Goal: Information Seeking & Learning: Obtain resource

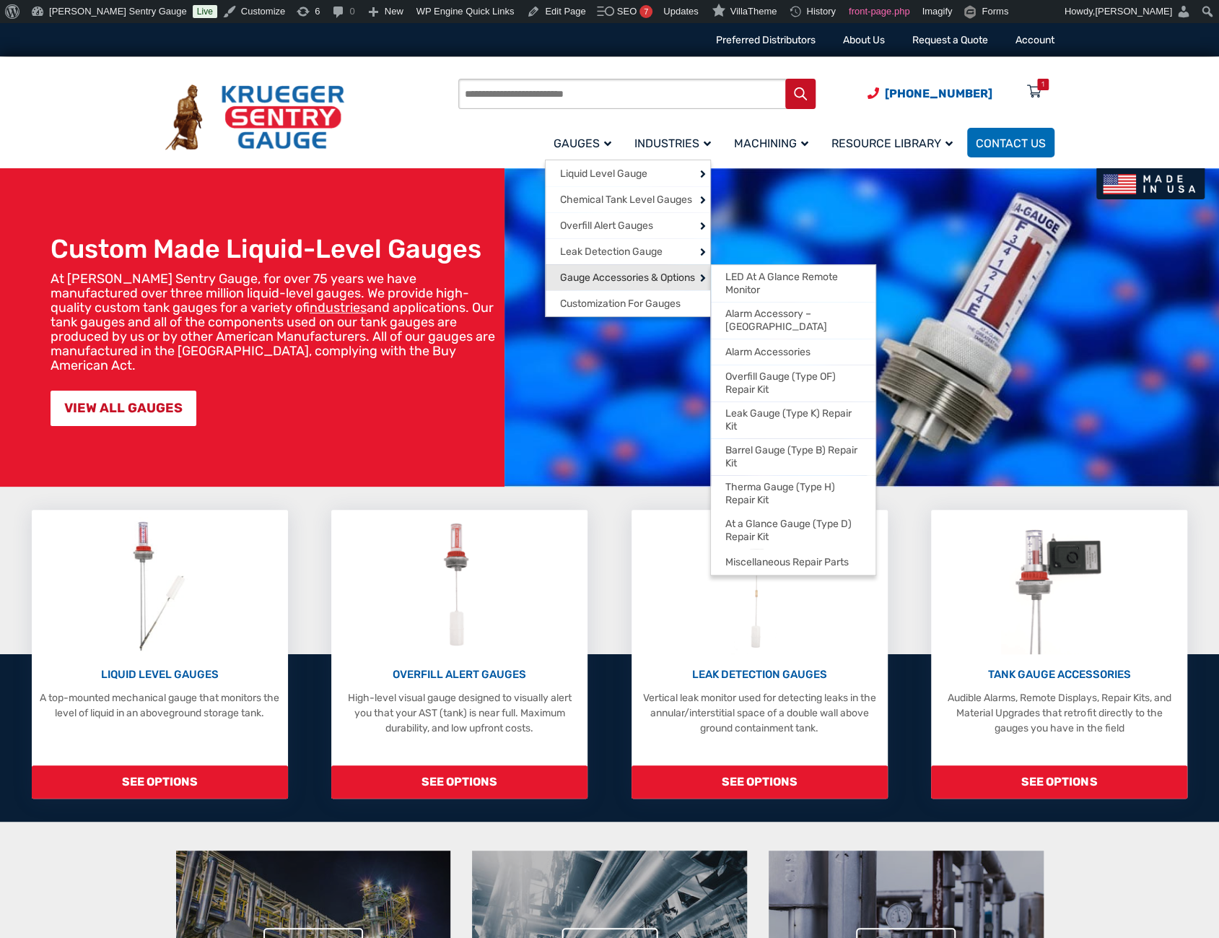
click at [593, 274] on span "Gauge Accessories & Options" at bounding box center [627, 277] width 135 height 13
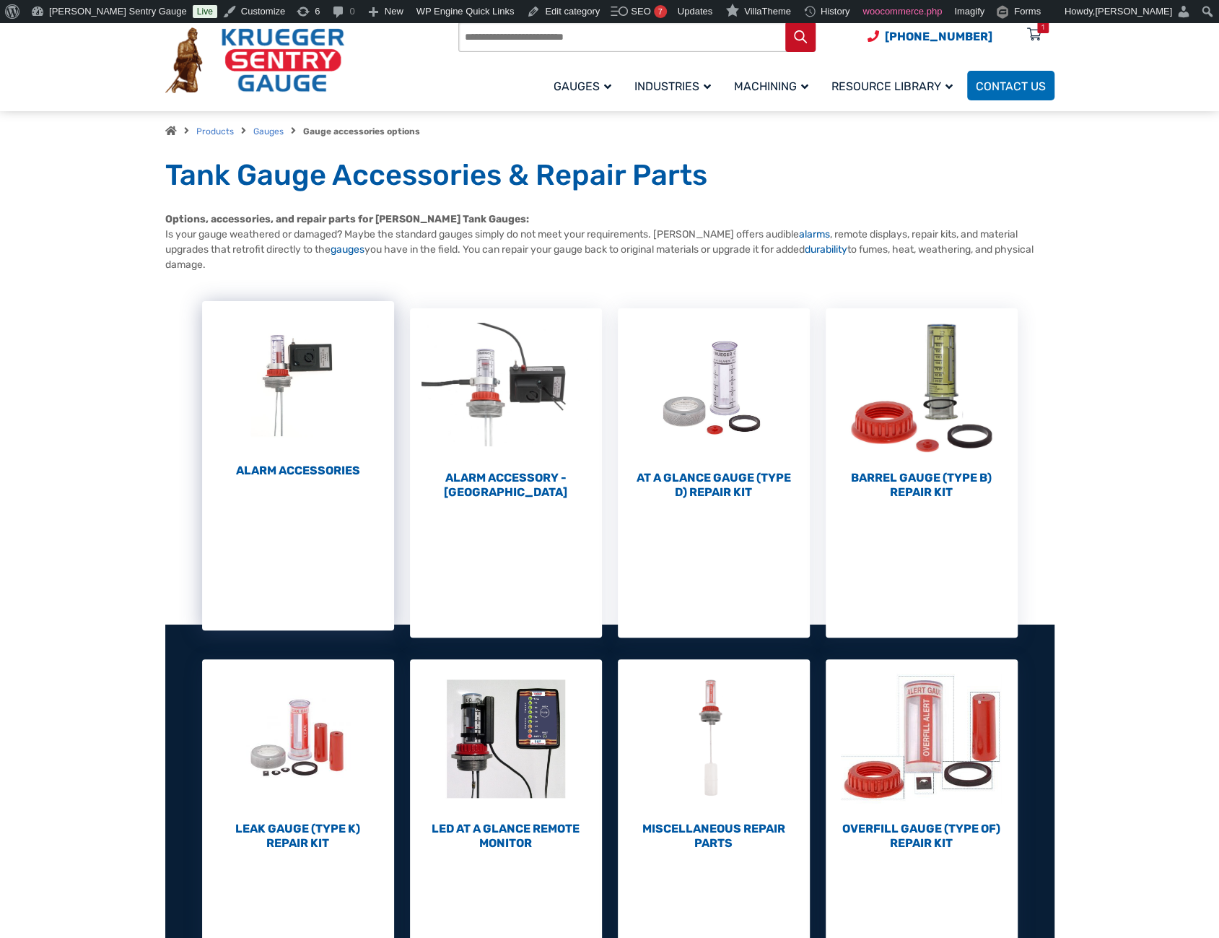
scroll to position [144, 0]
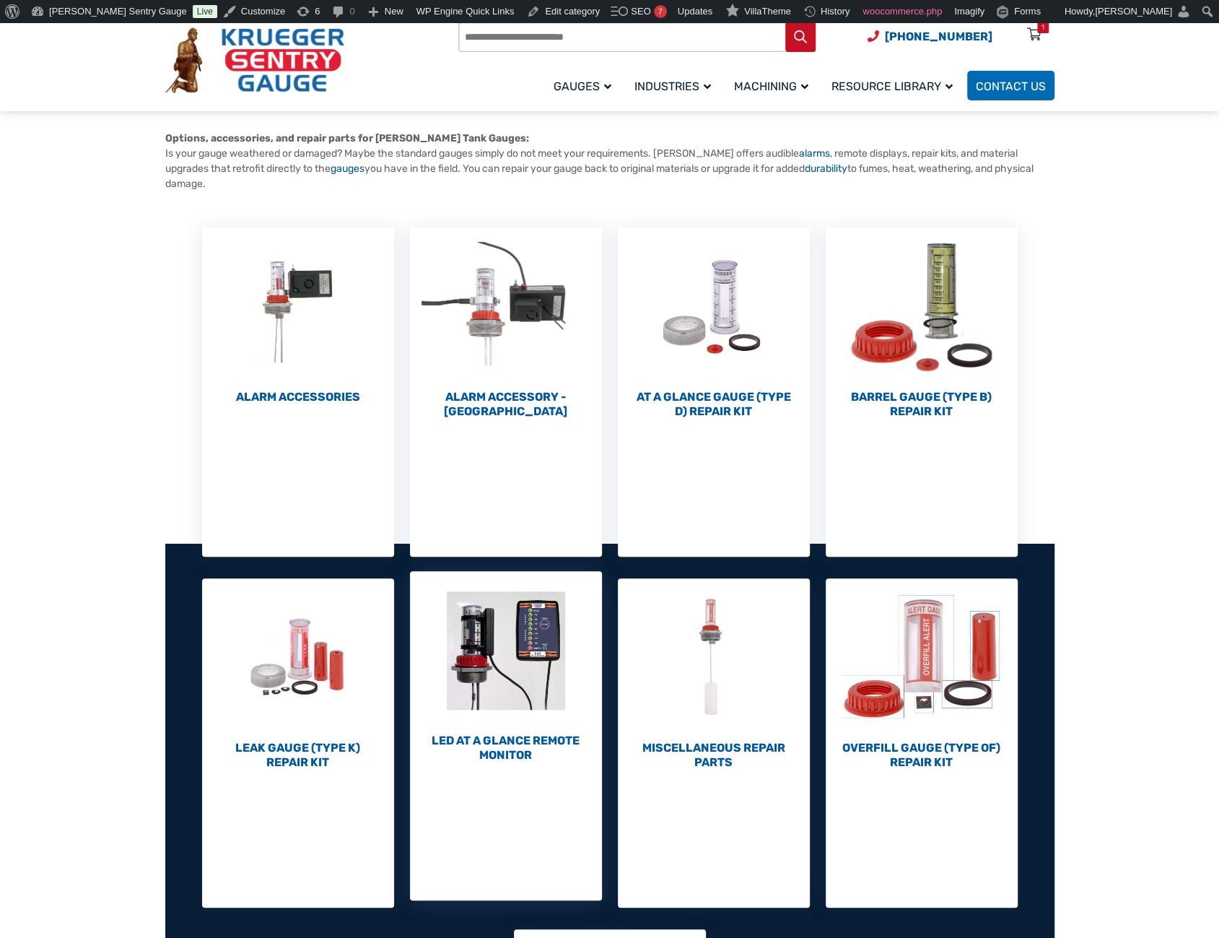
click at [476, 741] on h2 "LED At A Glance Remote Monitor (1)" at bounding box center [506, 747] width 192 height 29
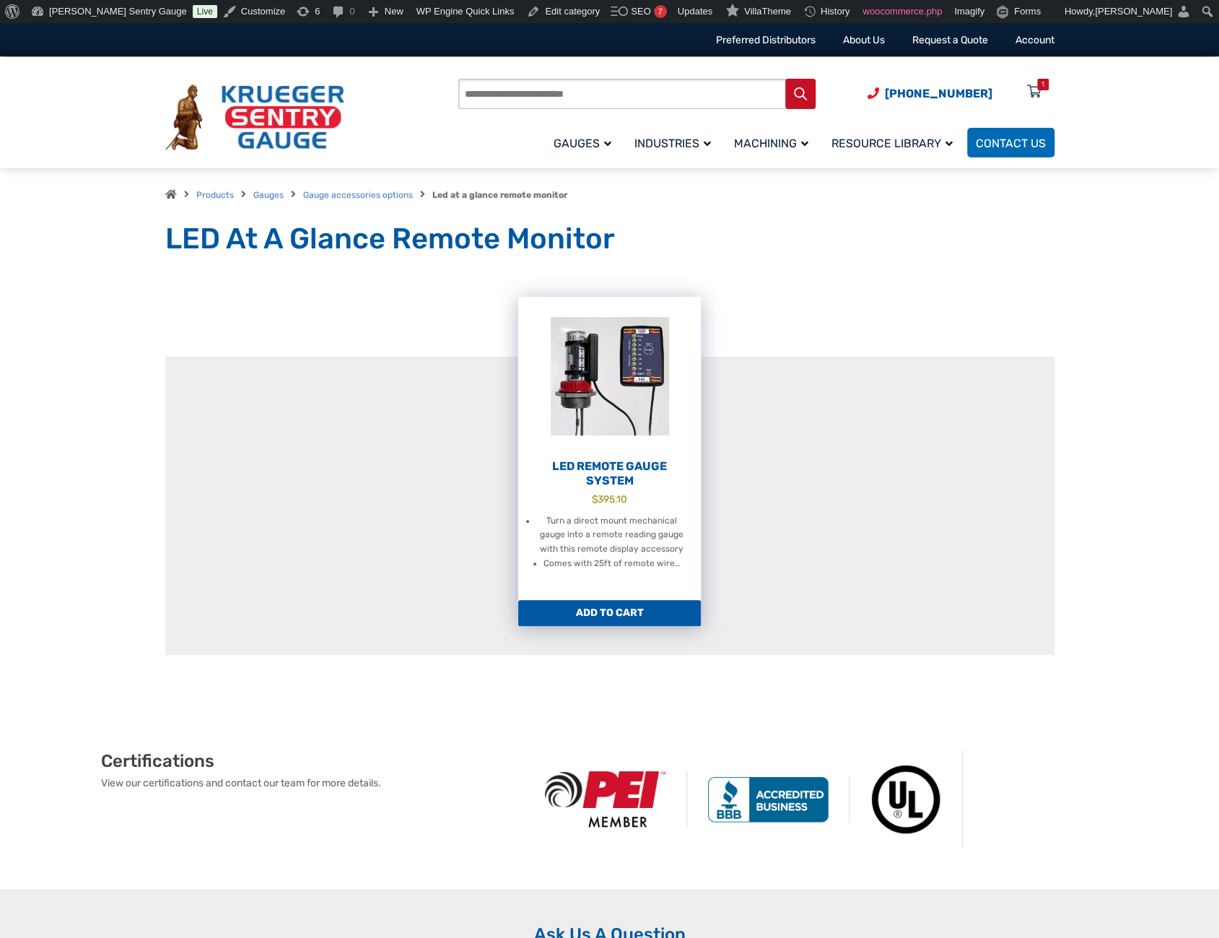
click at [636, 460] on h2 "LED Remote Gauge System" at bounding box center [609, 473] width 183 height 29
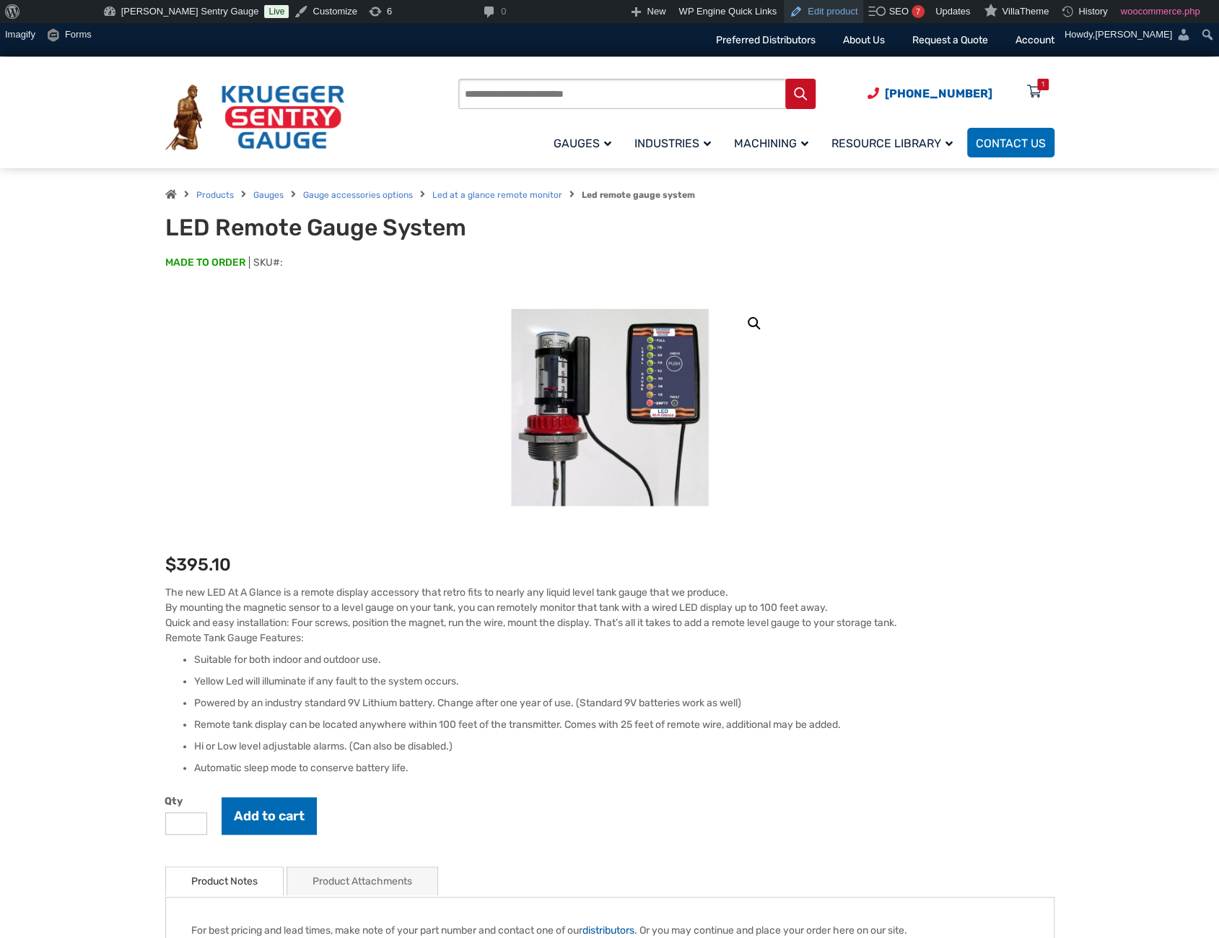
click at [791, 5] on link "Edit product" at bounding box center [823, 11] width 79 height 23
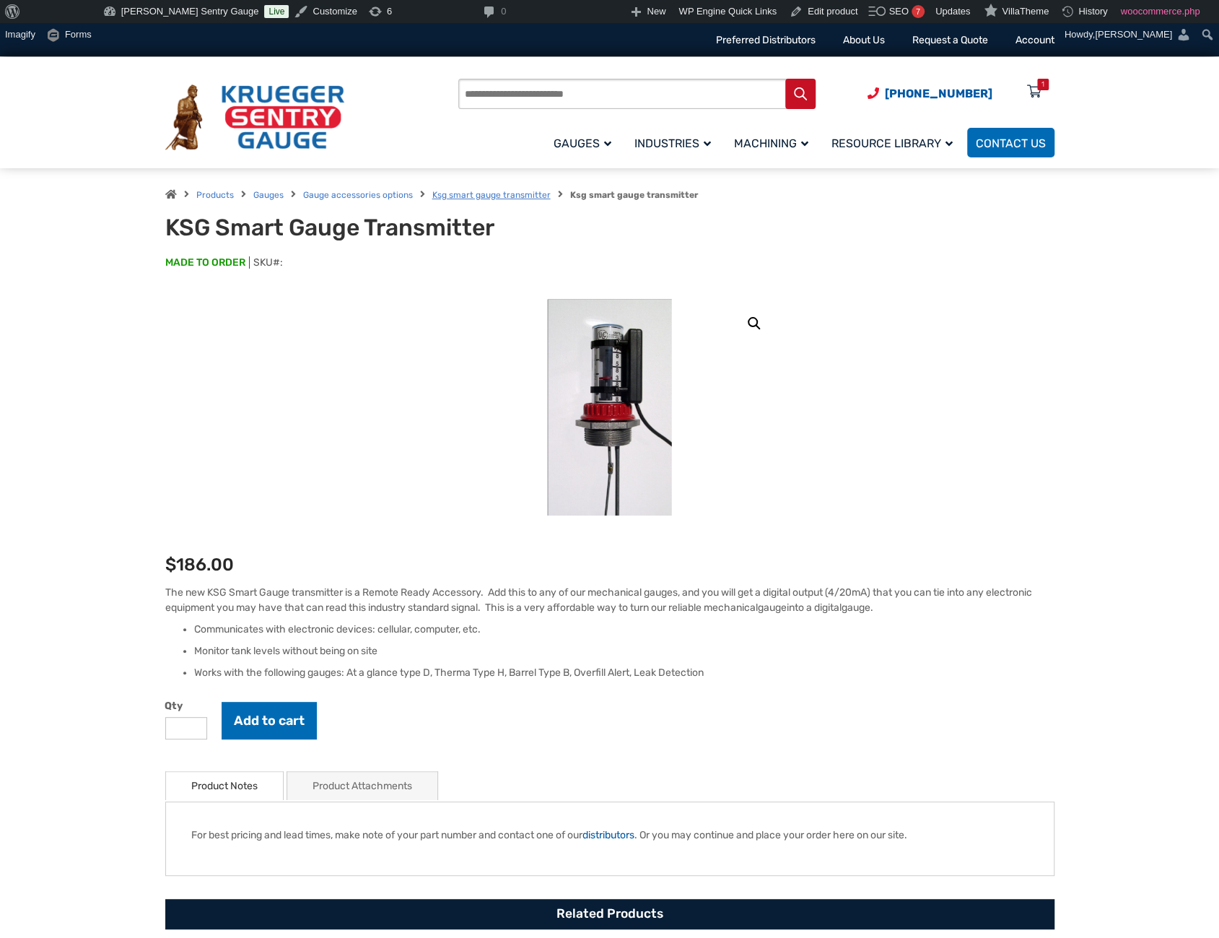
click at [493, 196] on link "Ksg smart gauge transmitter" at bounding box center [491, 195] width 118 height 10
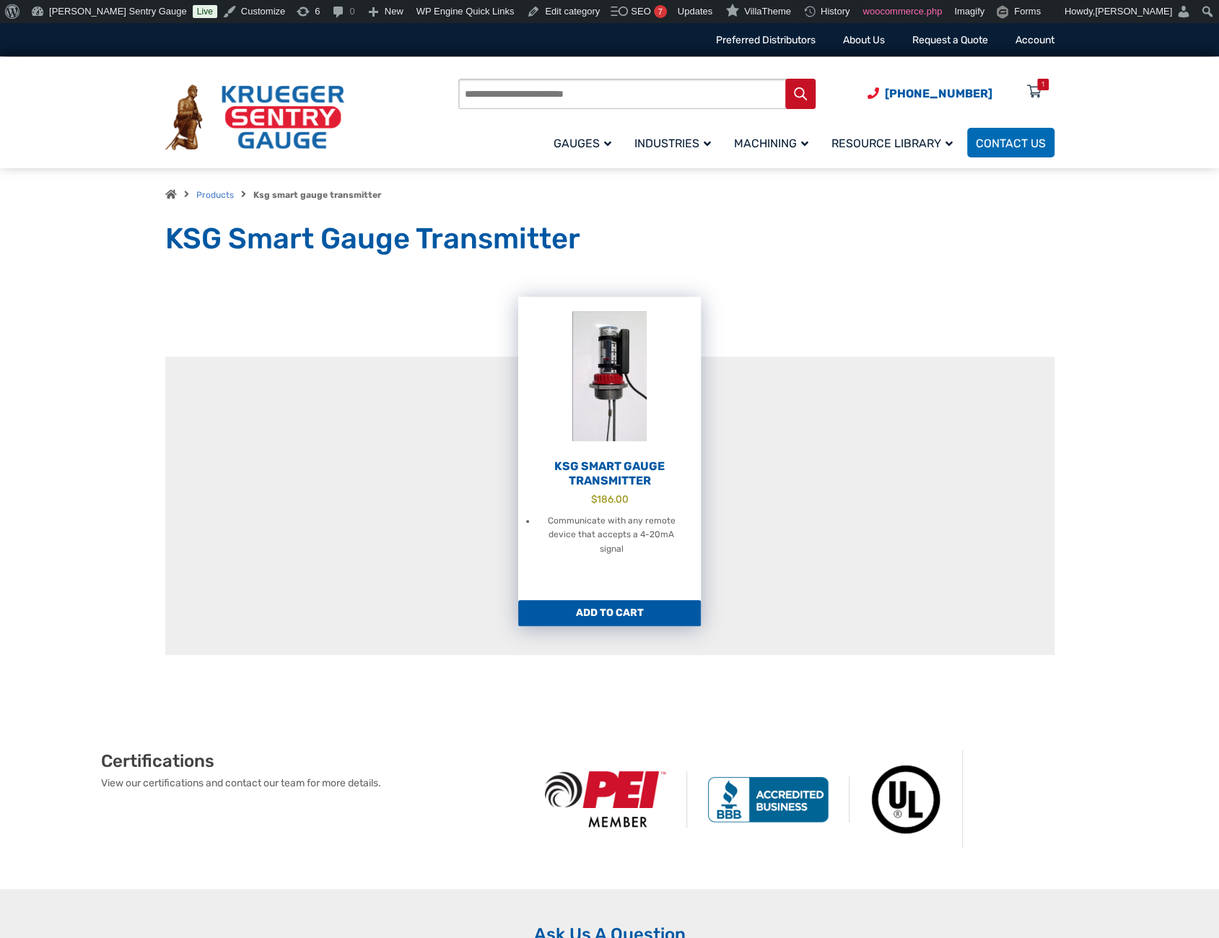
click at [603, 482] on h2 "KSG Smart Gauge Transmitter" at bounding box center [609, 473] width 183 height 29
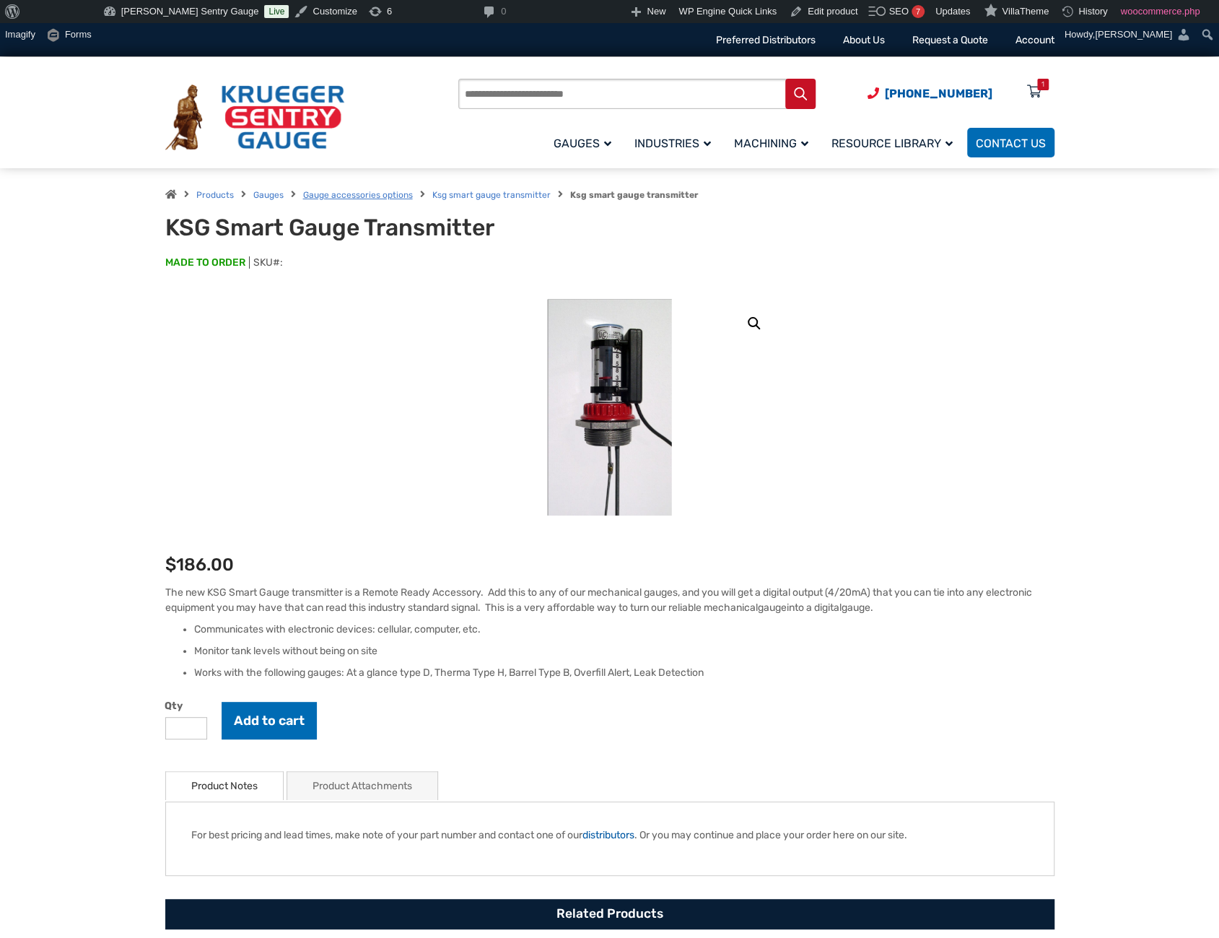
click at [312, 197] on link "Gauge accessories options" at bounding box center [358, 195] width 110 height 10
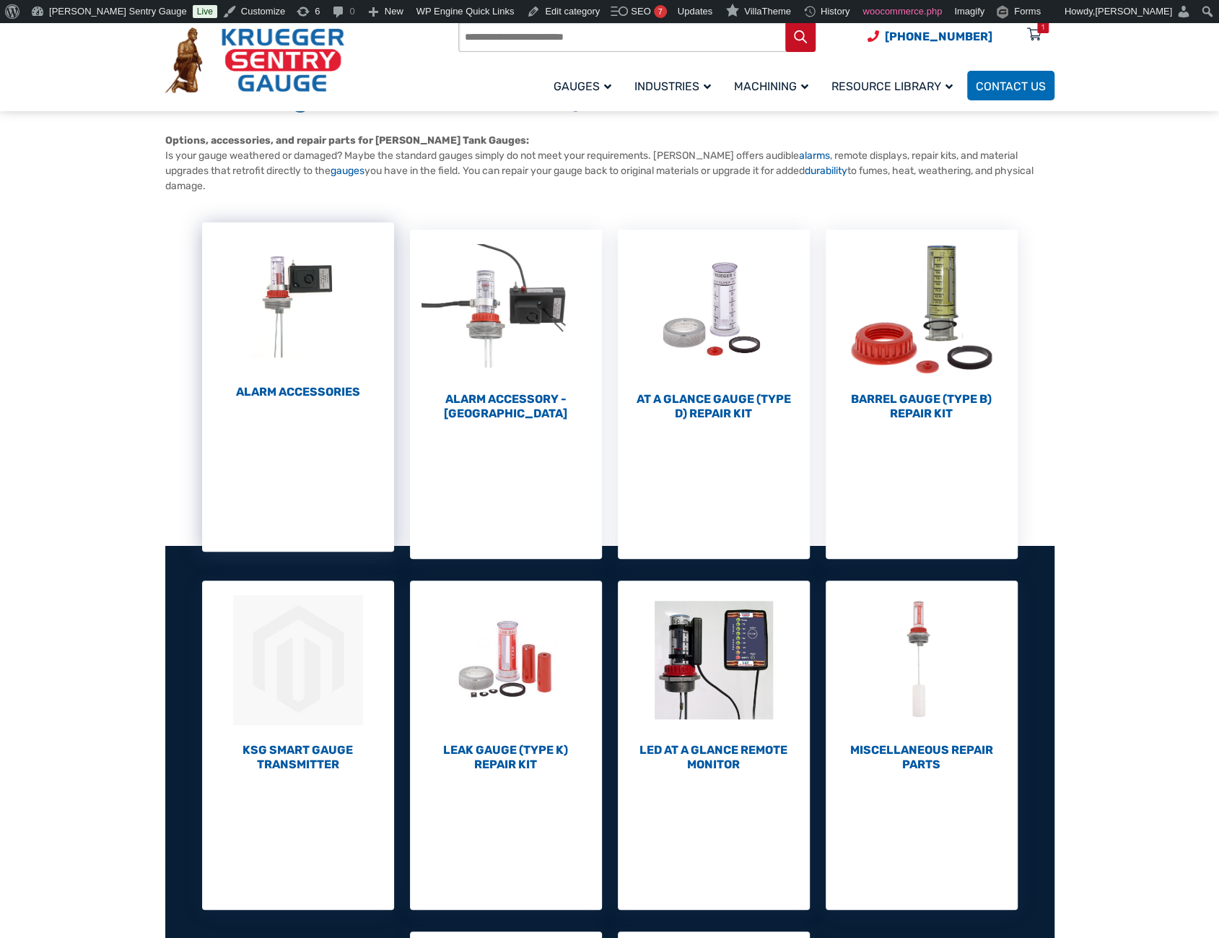
scroll to position [144, 0]
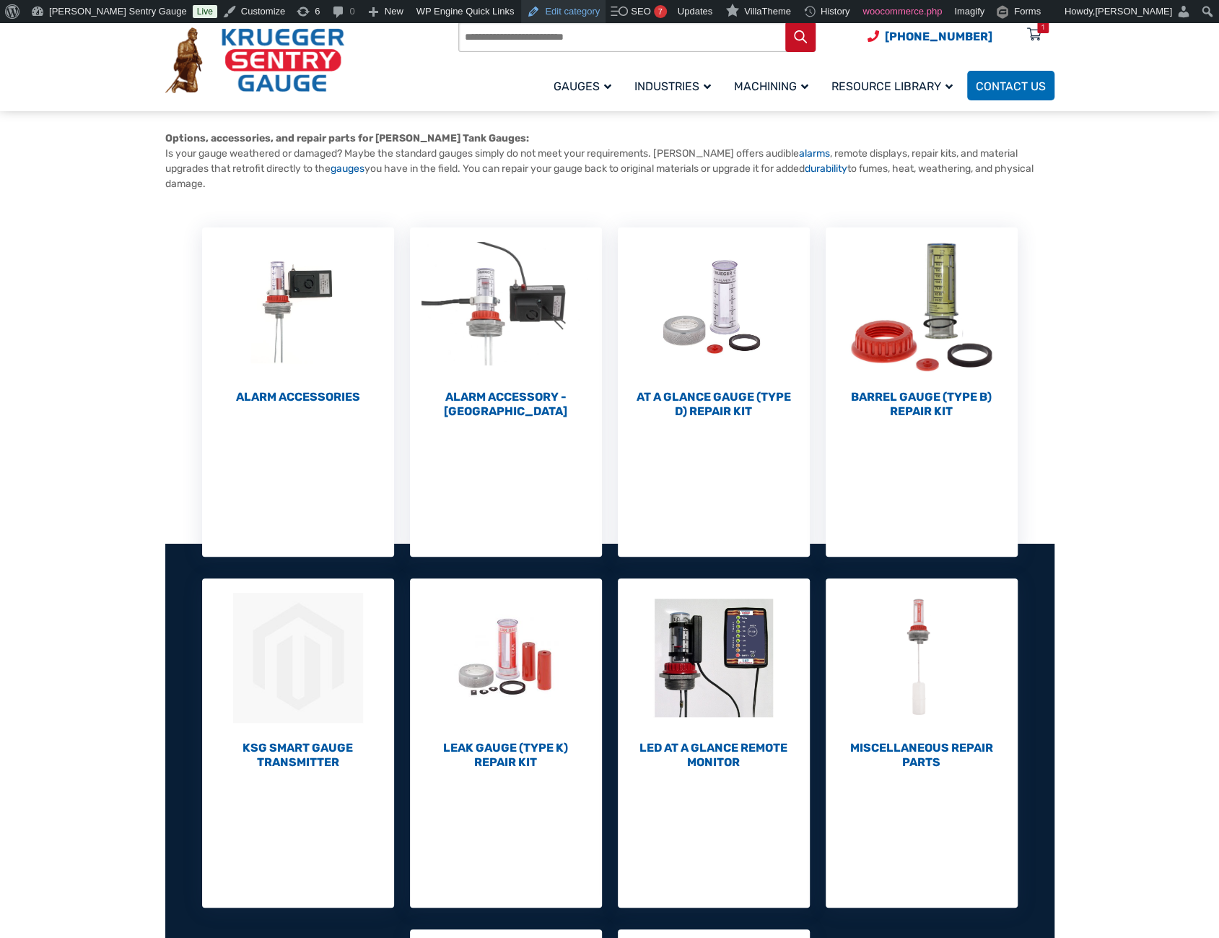
click at [521, 12] on link "Edit category" at bounding box center [563, 11] width 84 height 23
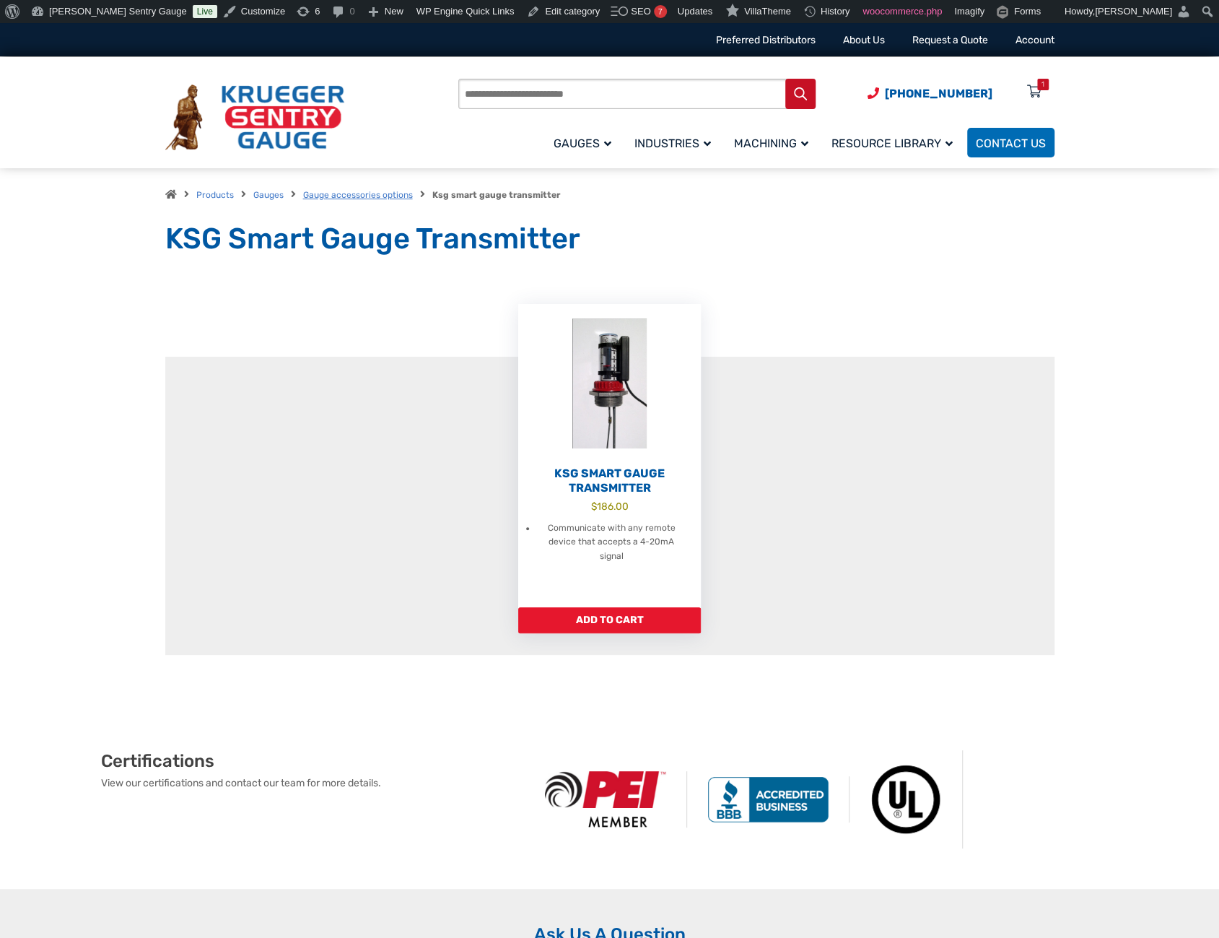
click at [337, 196] on link "Gauge accessories options" at bounding box center [358, 195] width 110 height 10
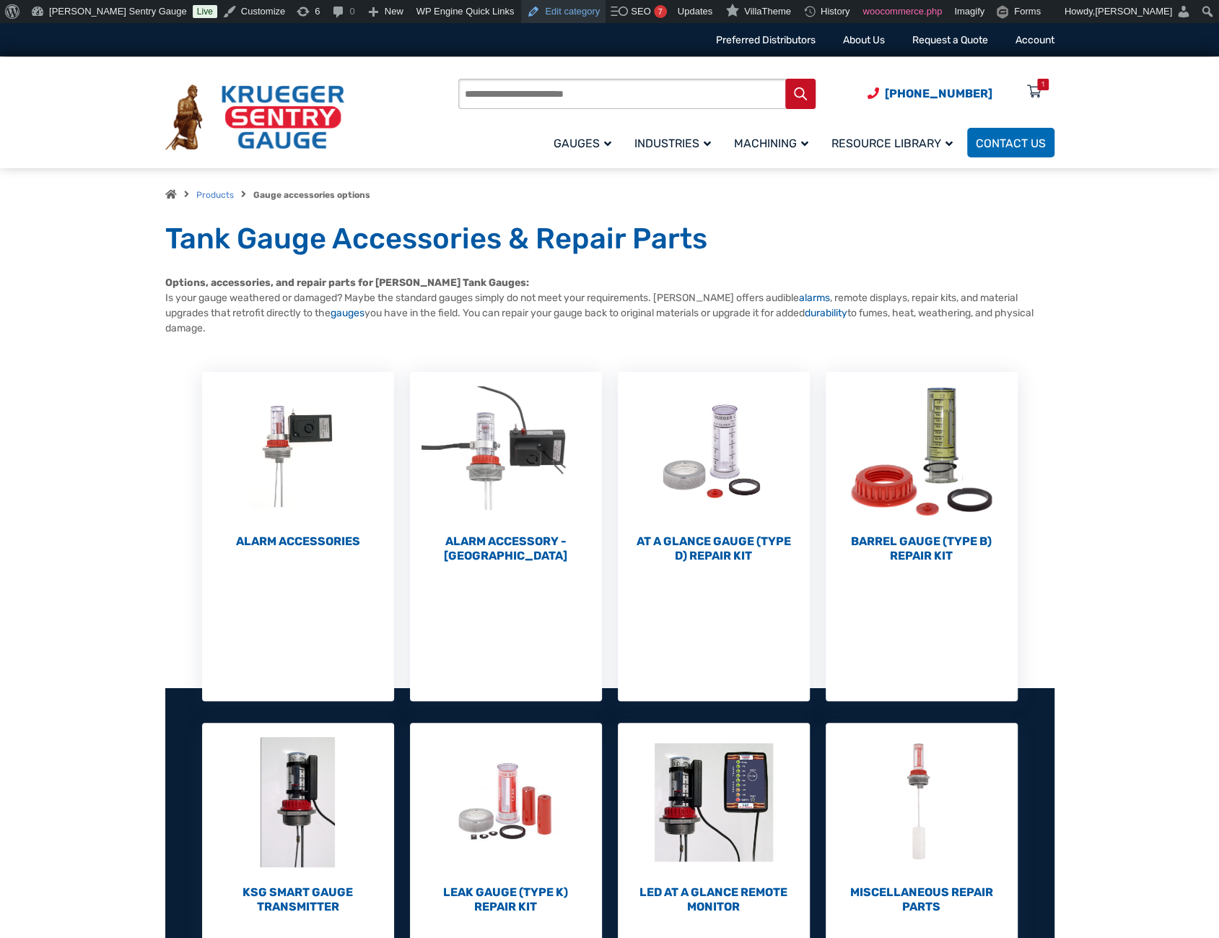
click at [521, 16] on link "Edit category" at bounding box center [563, 11] width 84 height 23
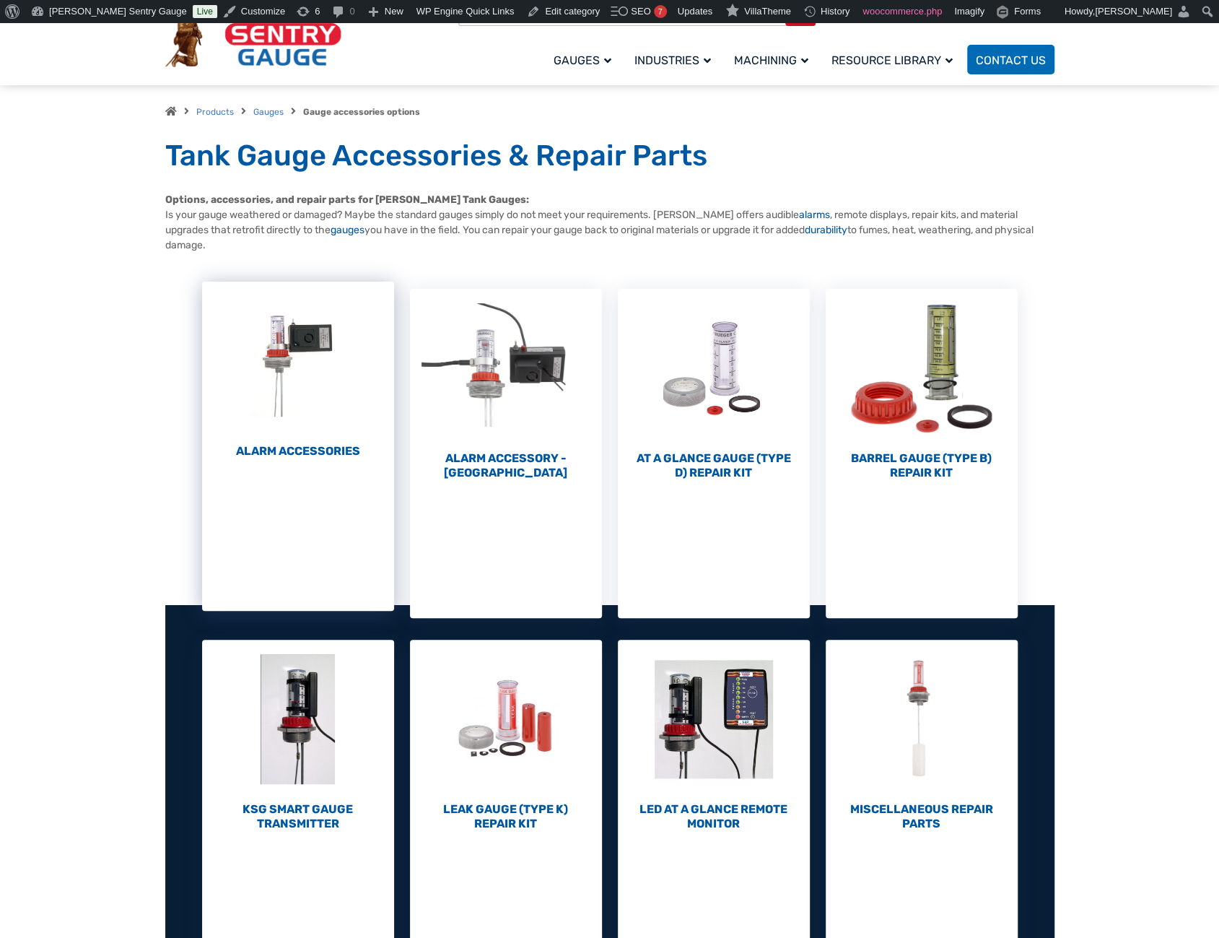
scroll to position [289, 0]
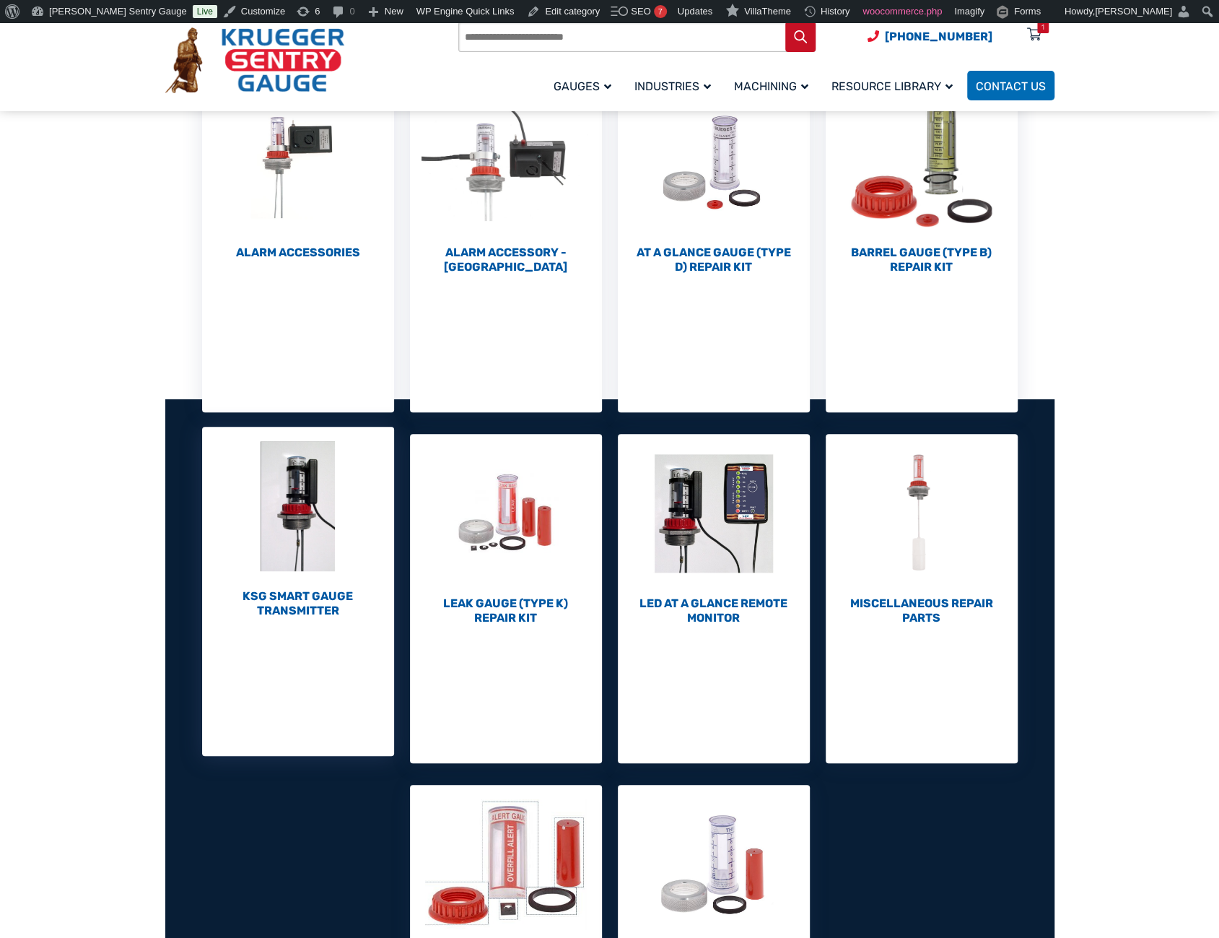
click at [315, 601] on h2 "KSG Smart Gauge Transmitter (1)" at bounding box center [298, 603] width 192 height 29
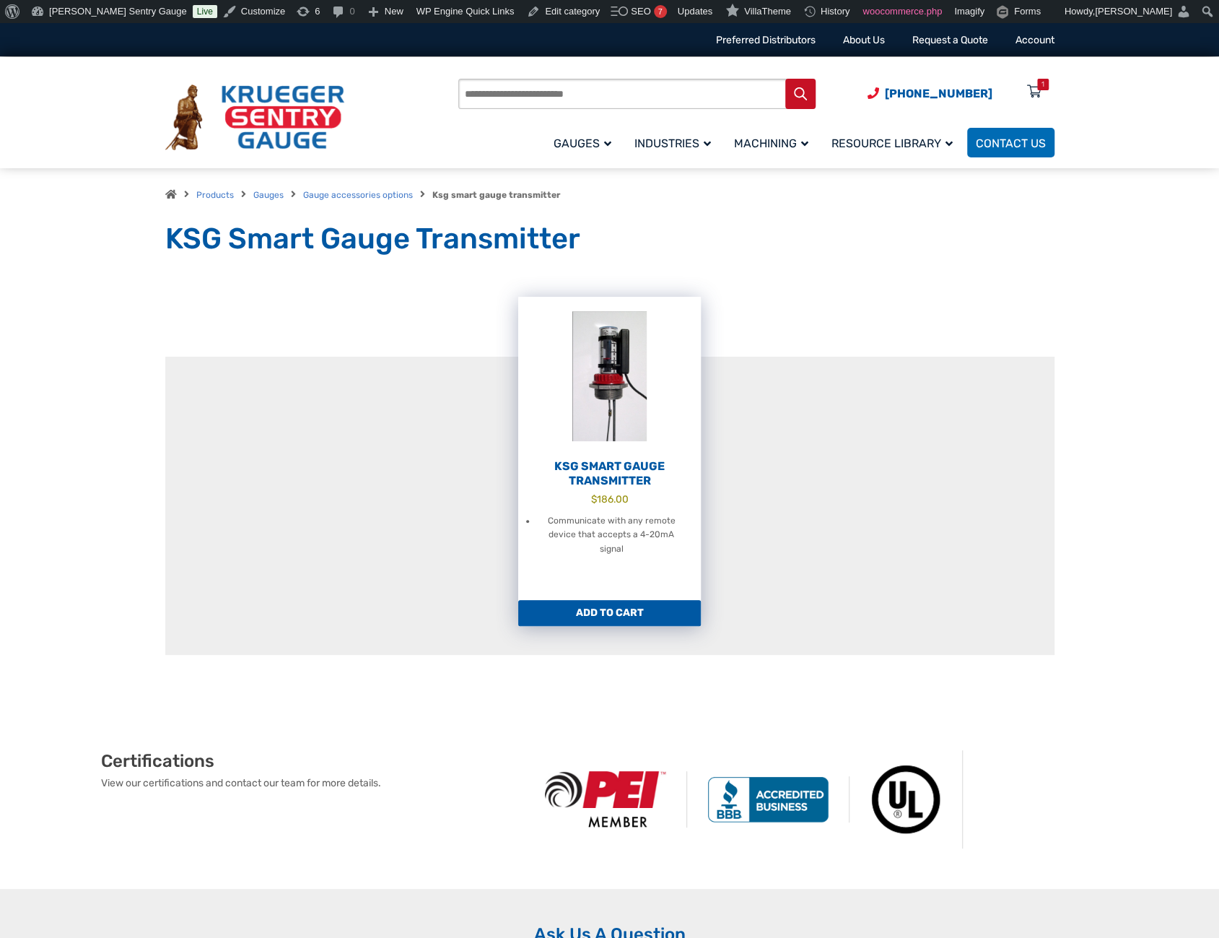
click at [584, 468] on h2 "KSG Smart Gauge Transmitter" at bounding box center [609, 473] width 183 height 29
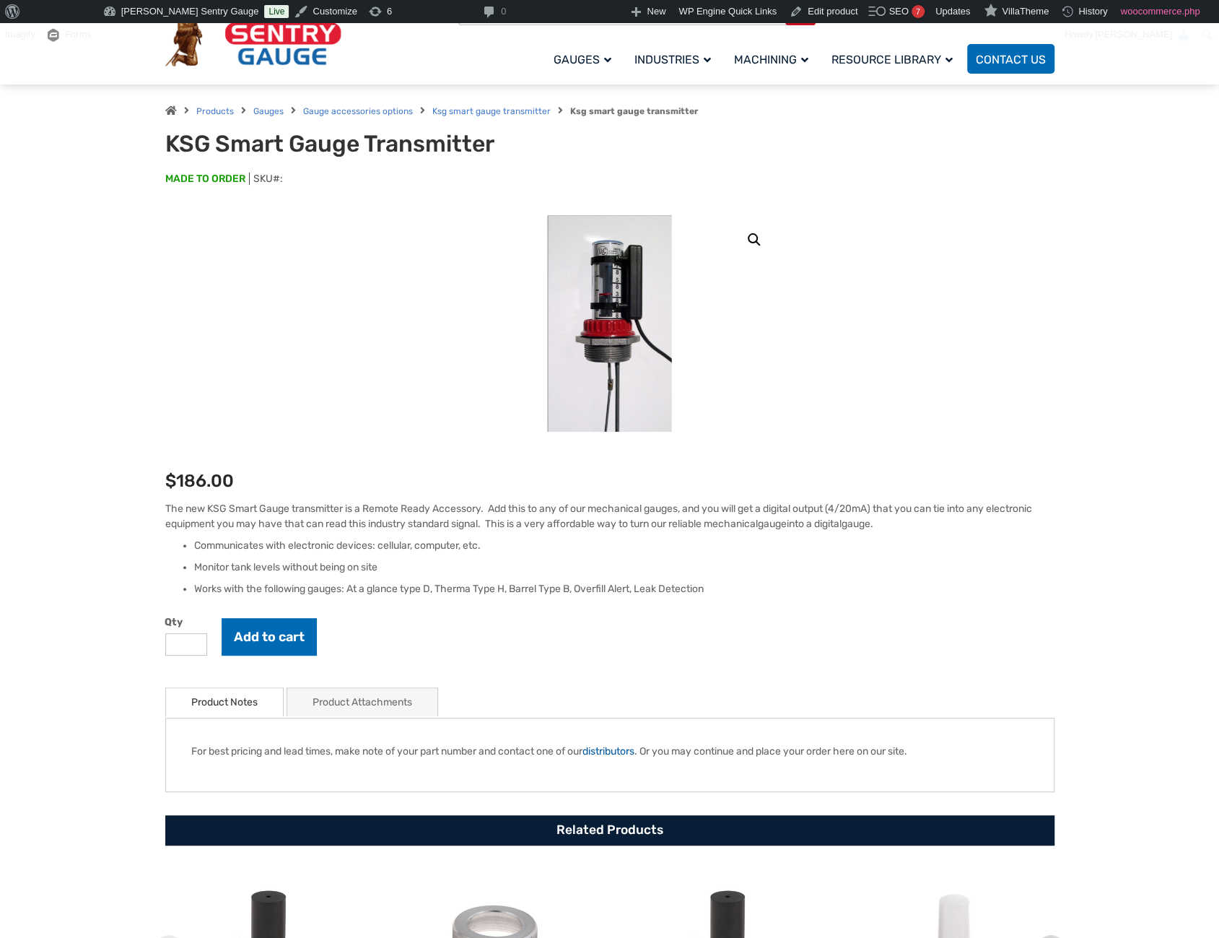
scroll to position [217, 0]
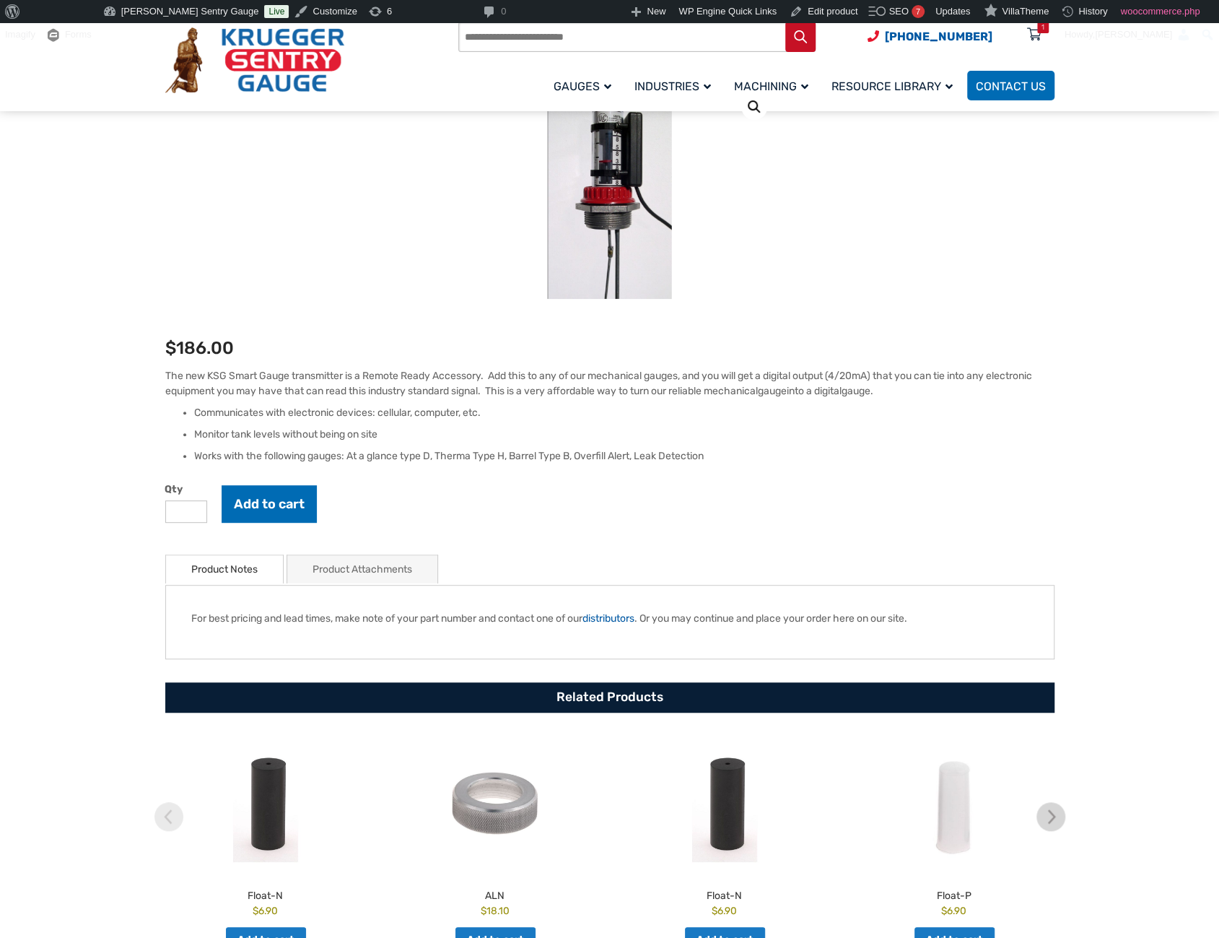
click at [356, 572] on link "Product Attachments" at bounding box center [363, 569] width 100 height 28
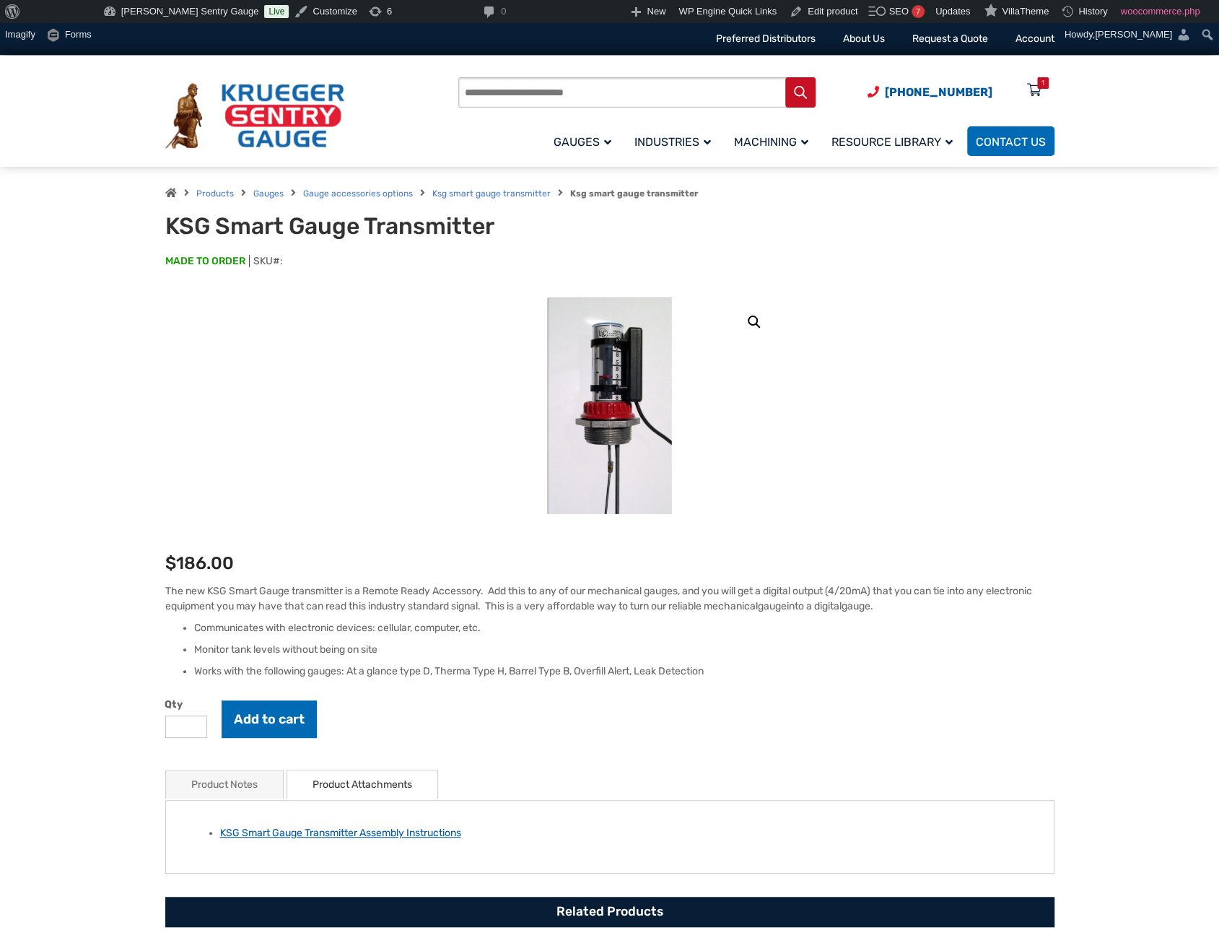
scroll to position [0, 0]
